Goal: Check status: Check status

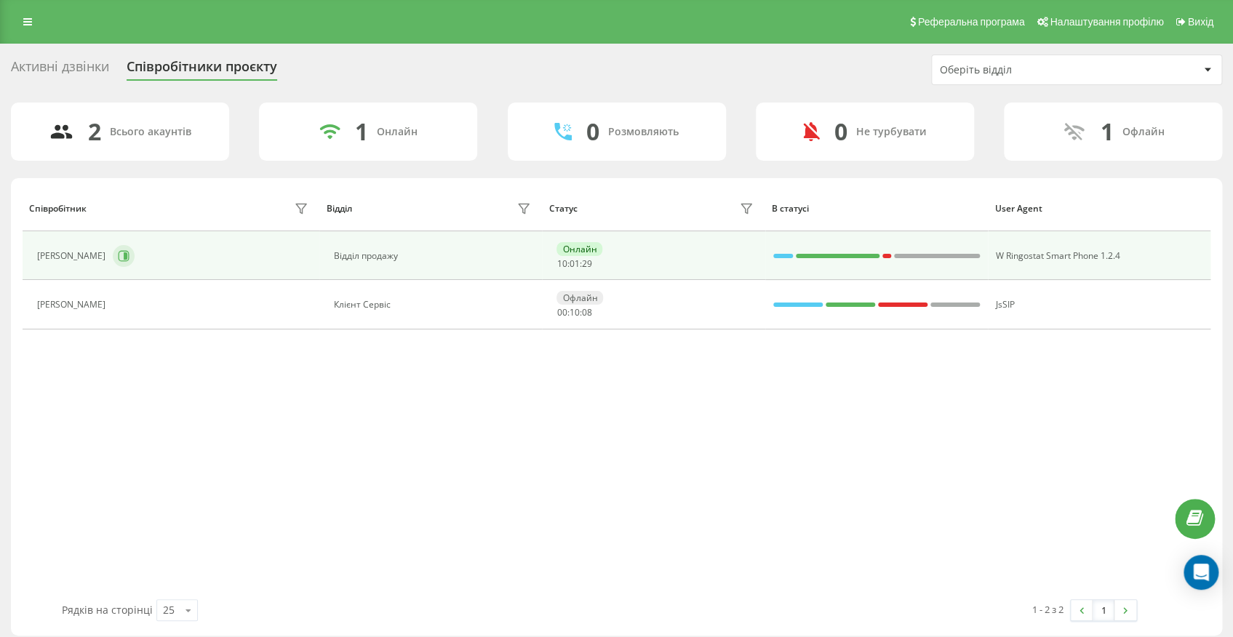
click at [135, 256] on button at bounding box center [124, 256] width 22 height 22
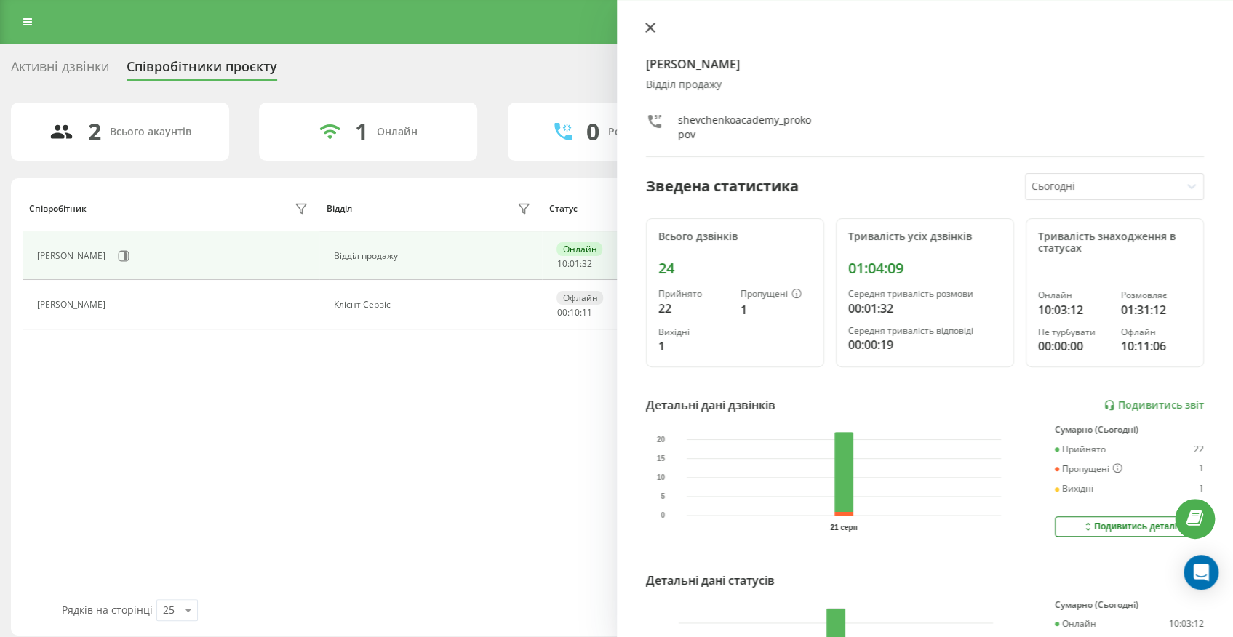
click at [651, 32] on icon at bounding box center [650, 28] width 10 height 10
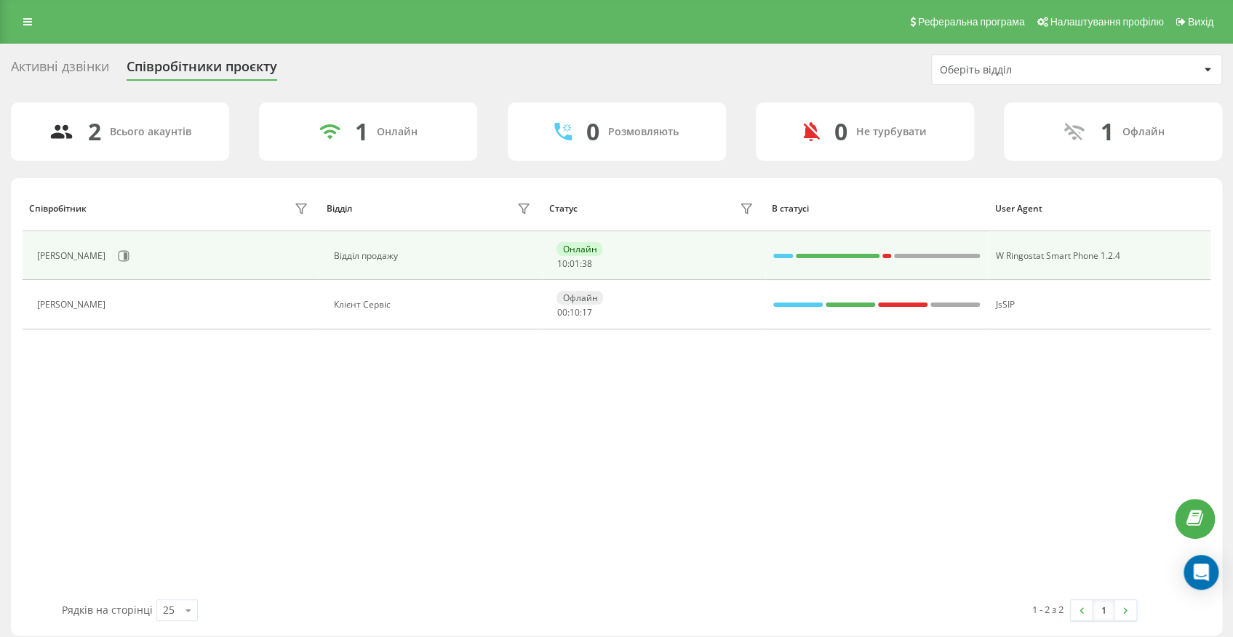
click at [177, 260] on div "[PERSON_NAME]" at bounding box center [174, 256] width 274 height 25
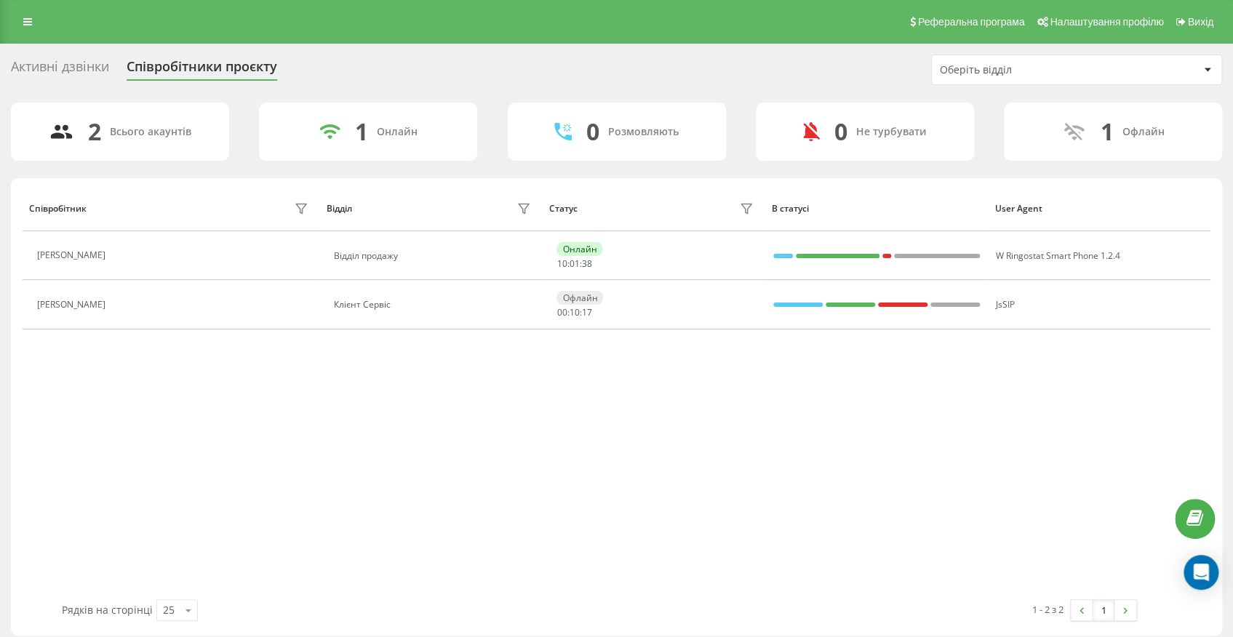
click at [130, 256] on button at bounding box center [121, 257] width 17 height 20
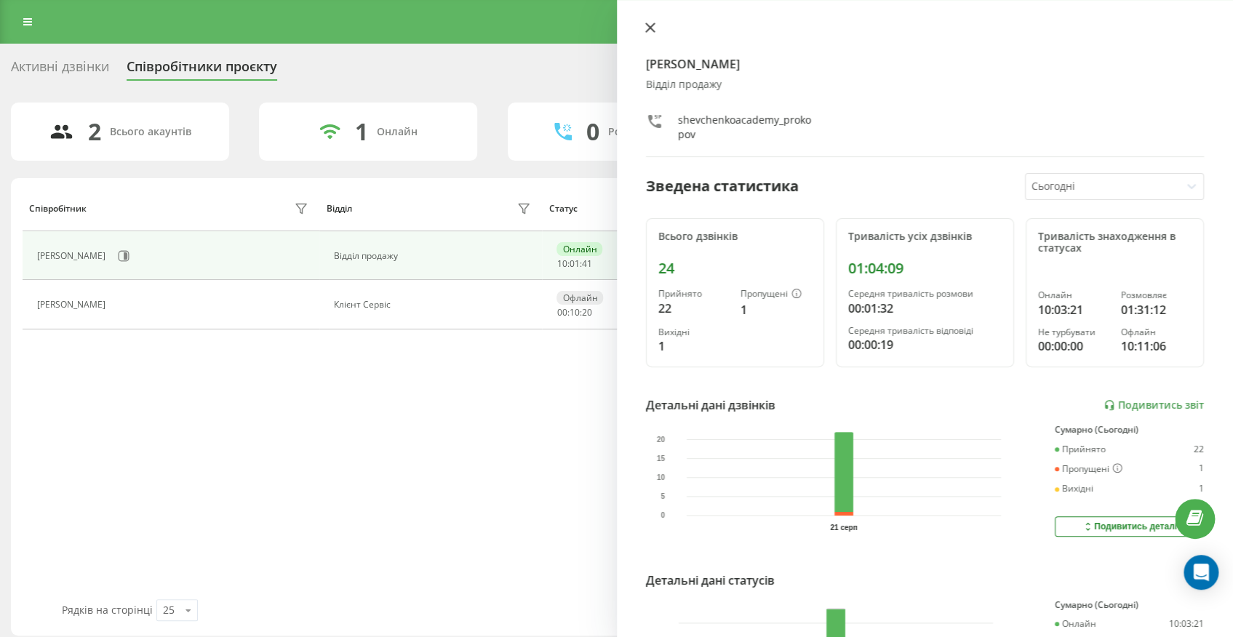
click at [649, 28] on icon at bounding box center [650, 28] width 10 height 10
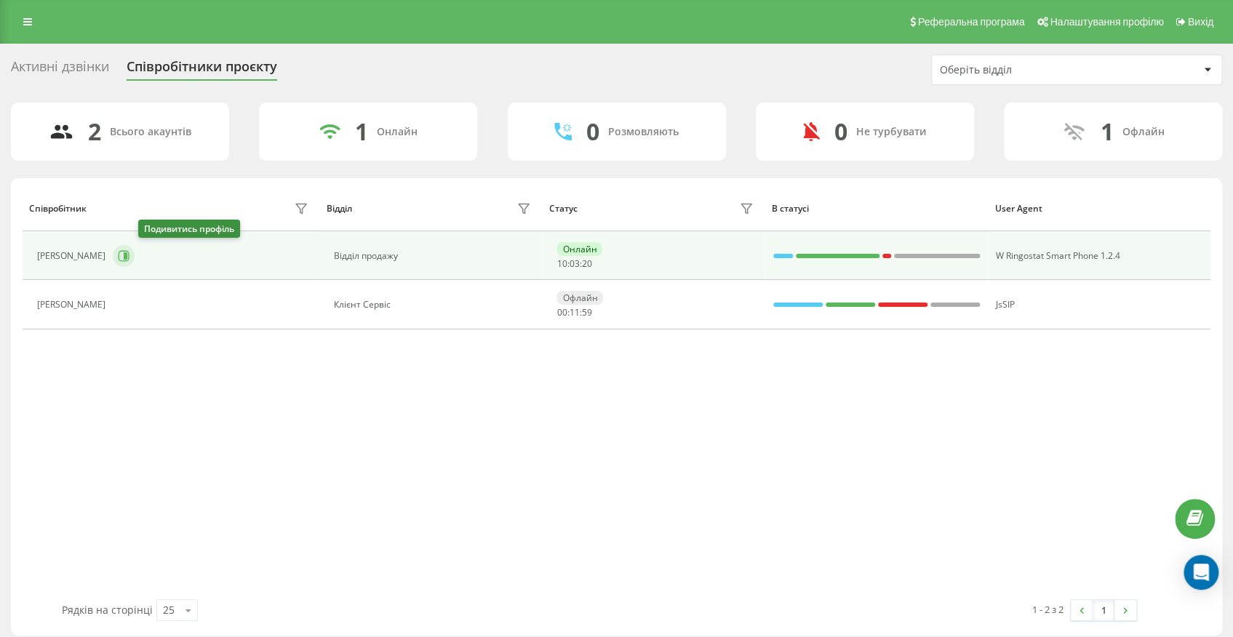
click at [129, 254] on icon at bounding box center [124, 256] width 12 height 12
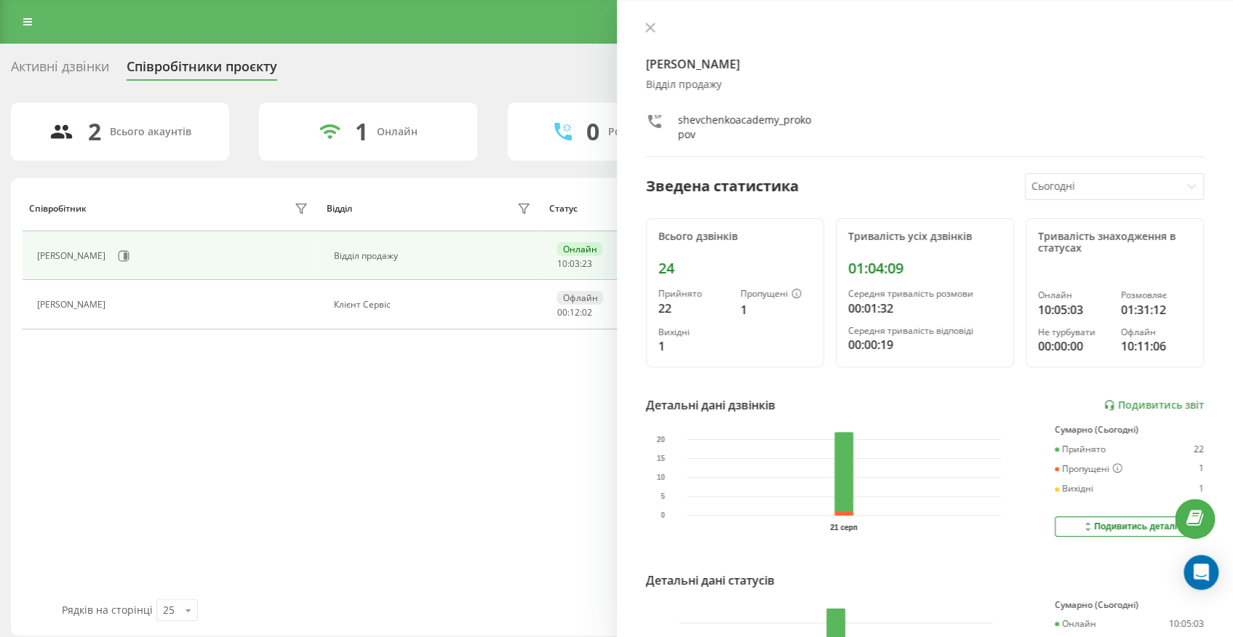
click at [652, 36] on div at bounding box center [925, 29] width 559 height 15
click at [646, 33] on button at bounding box center [650, 29] width 19 height 14
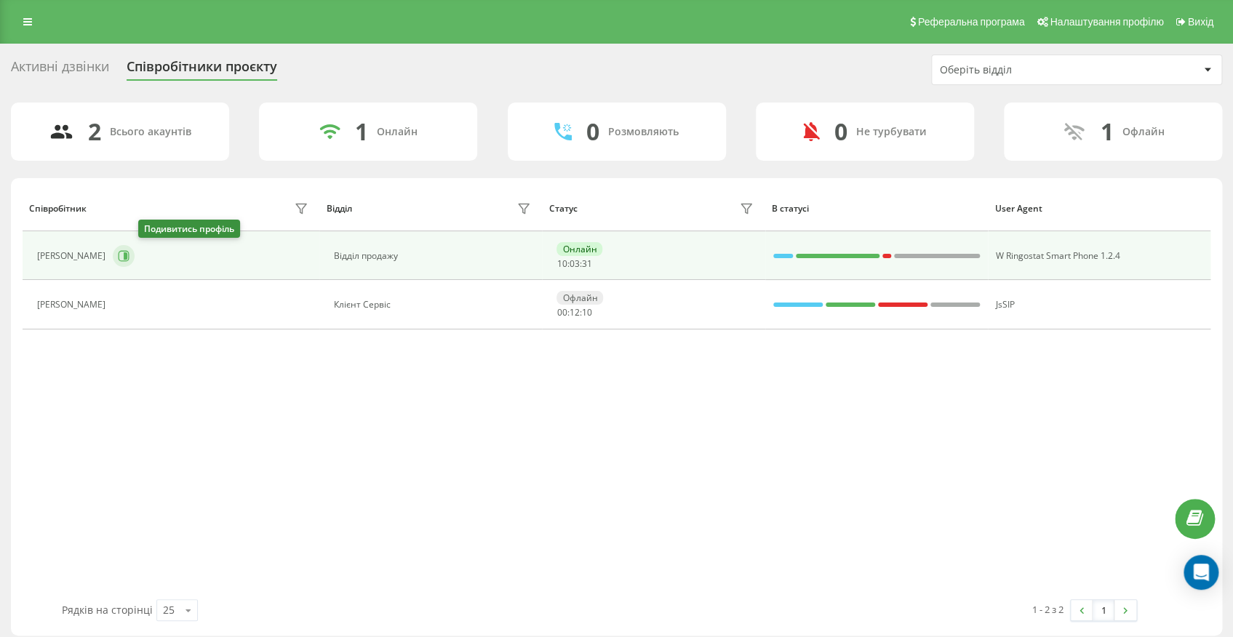
click at [129, 256] on icon at bounding box center [124, 256] width 12 height 12
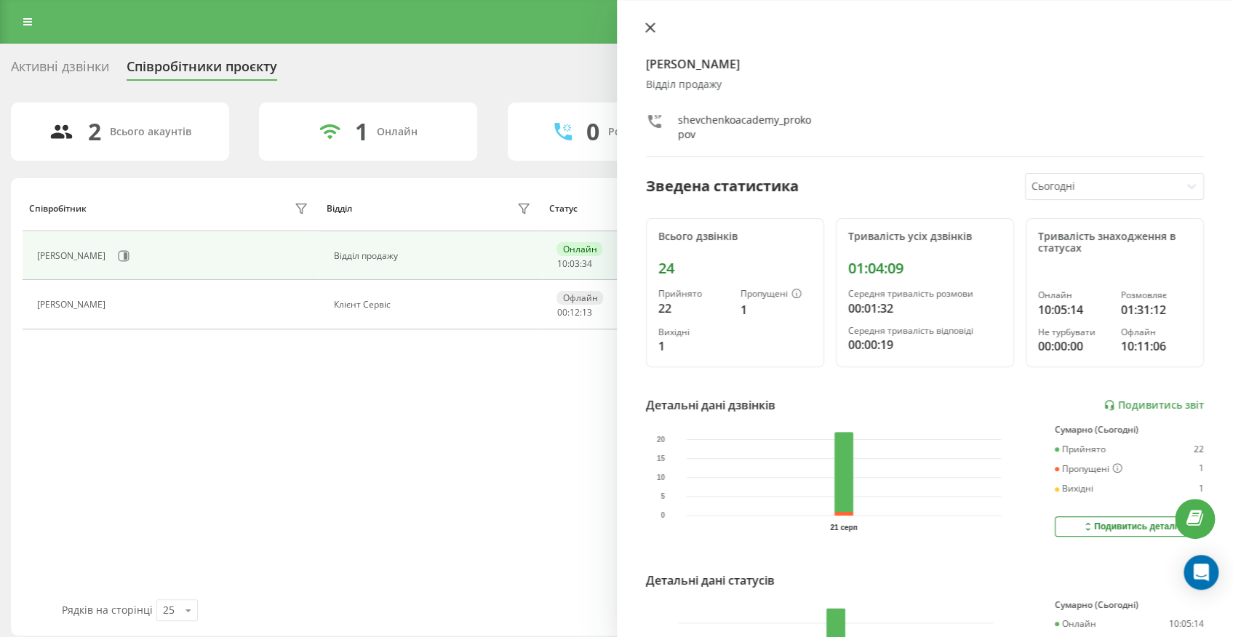
click at [653, 23] on icon at bounding box center [649, 27] width 9 height 9
